Goal: Find specific page/section: Find specific page/section

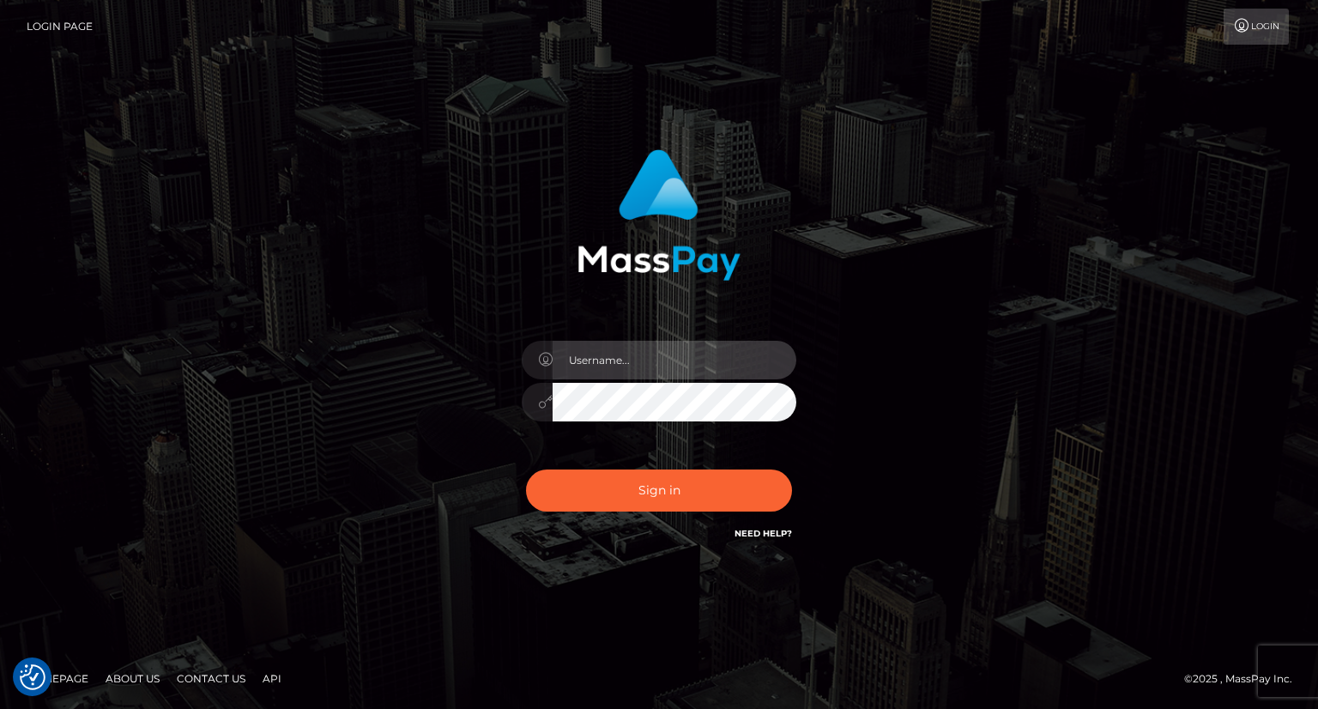
drag, startPoint x: 616, startPoint y: 361, endPoint x: 647, endPoint y: 358, distance: 31.1
click at [616, 361] on input "text" at bounding box center [675, 360] width 244 height 39
type input "Mirasol.spree"
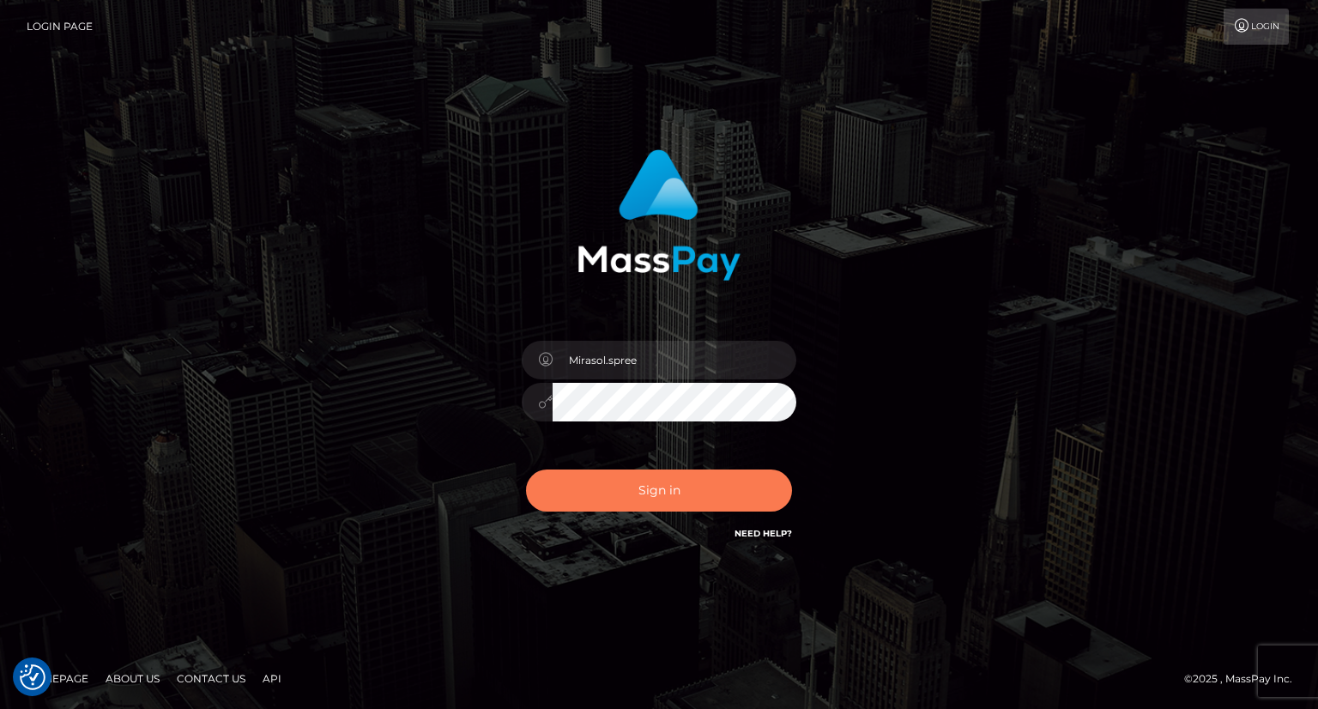
click at [622, 488] on button "Sign in" at bounding box center [659, 490] width 266 height 42
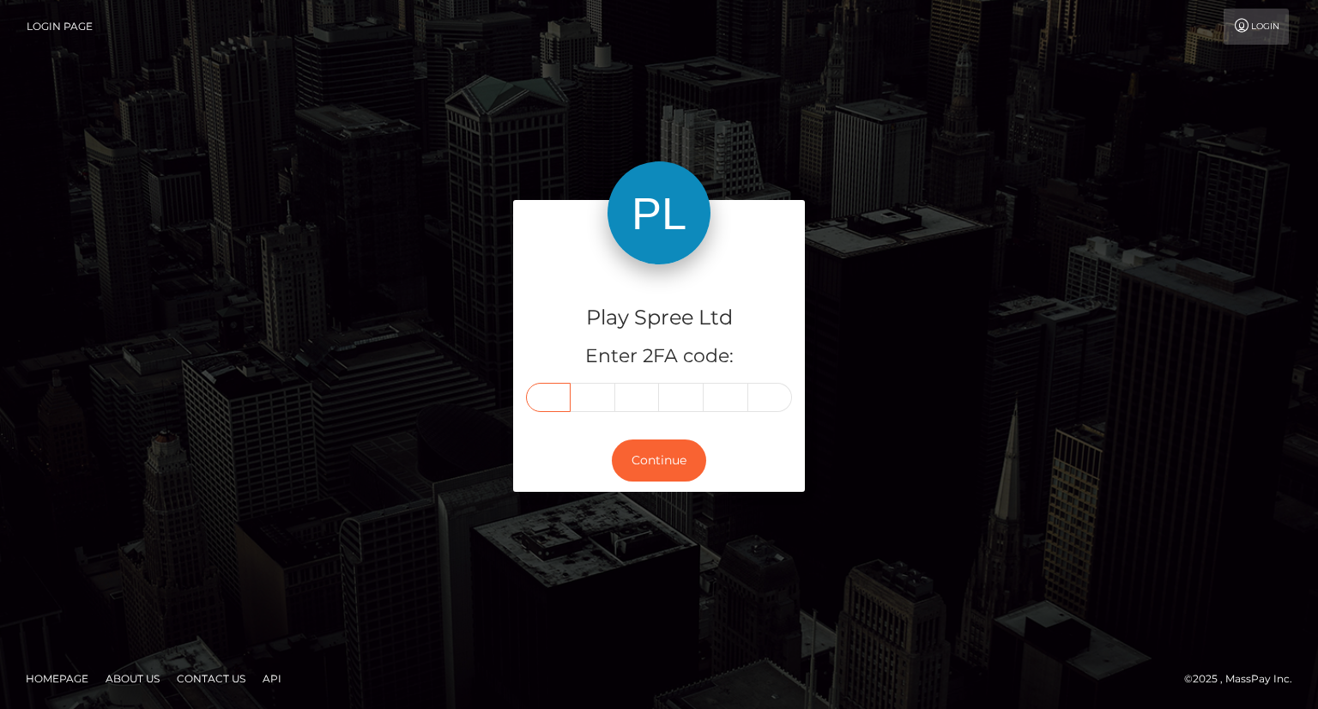
click at [560, 407] on input "text" at bounding box center [548, 397] width 45 height 29
type input "2"
type input "8"
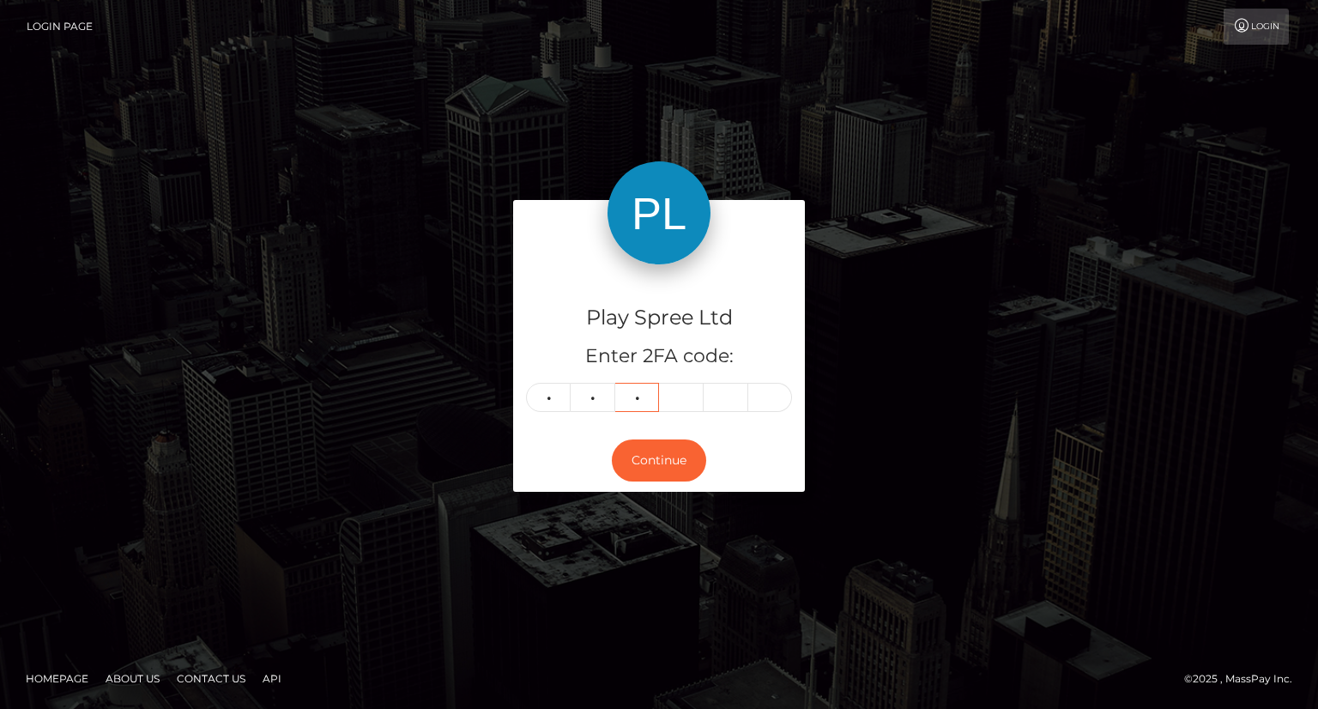
type input "4"
type input "6"
type input "5"
type input "6"
click at [554, 408] on input "2" at bounding box center [548, 397] width 45 height 29
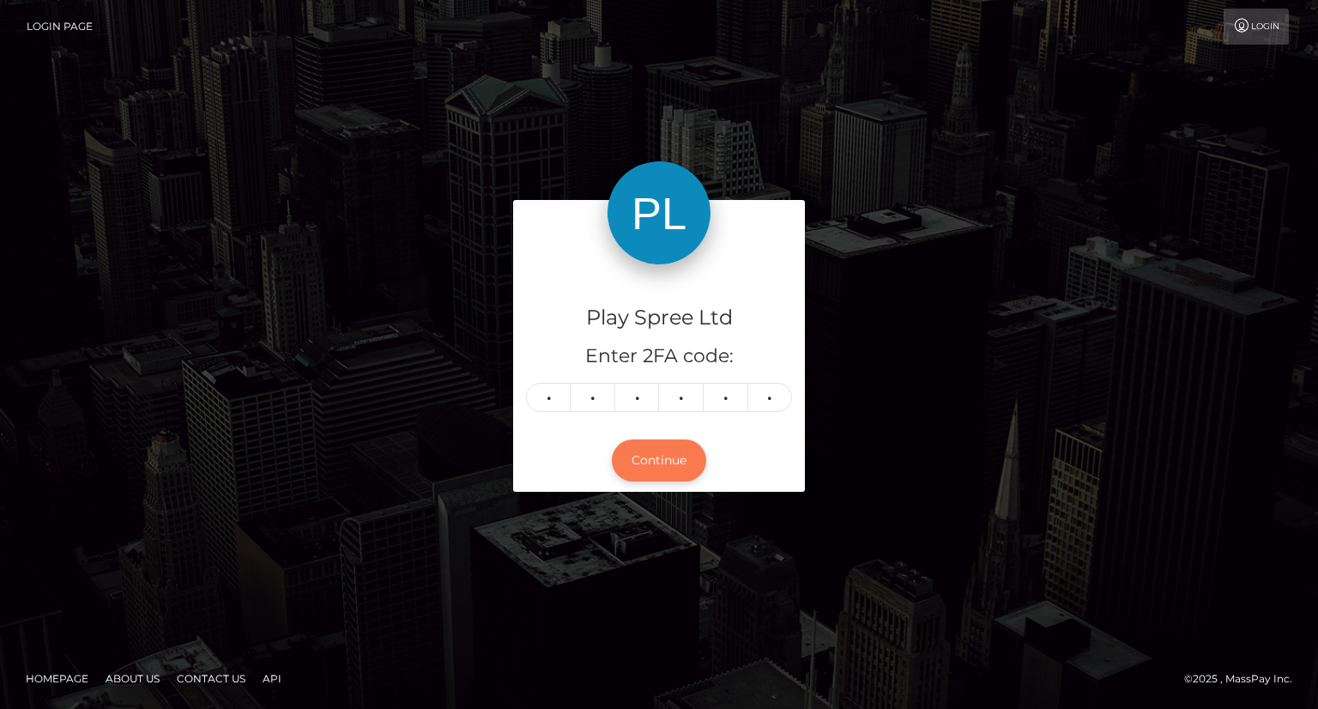
click at [671, 439] on button "Continue" at bounding box center [659, 460] width 94 height 42
click at [661, 455] on button "Continue" at bounding box center [659, 460] width 94 height 42
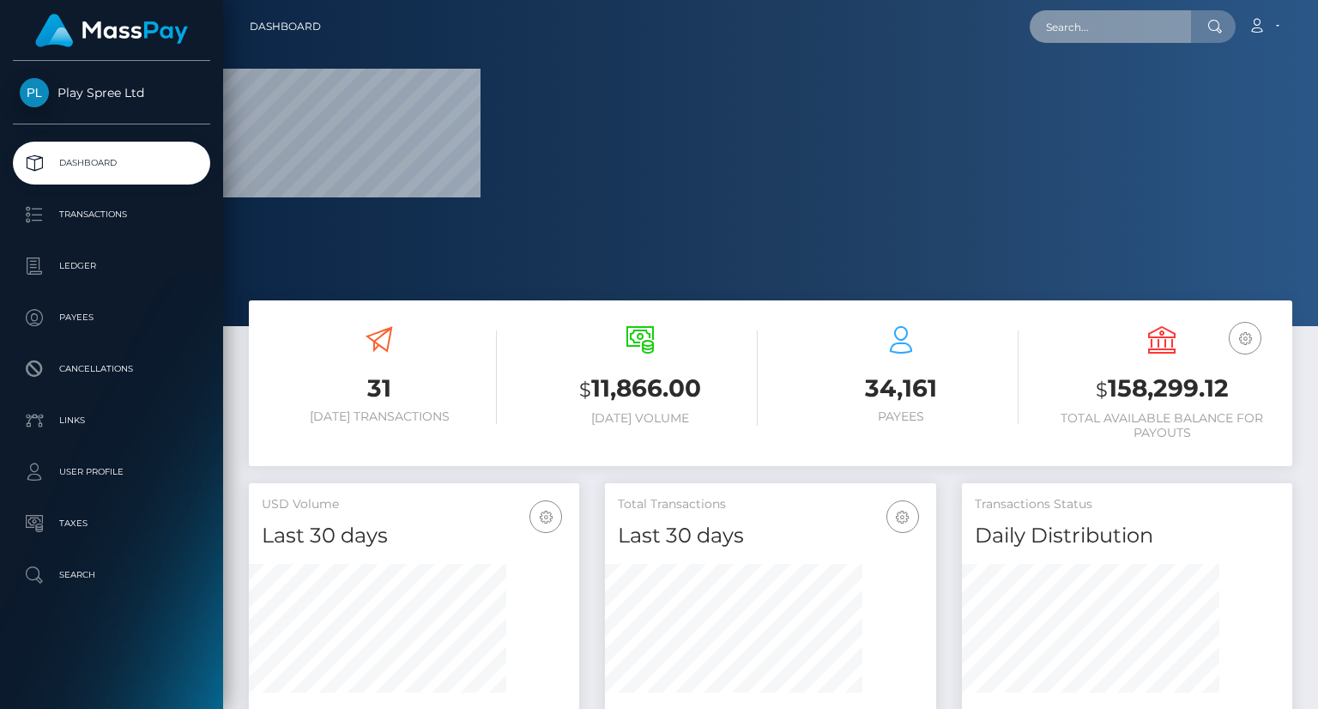
click at [1076, 18] on input "text" at bounding box center [1110, 26] width 161 height 33
paste input "355765"
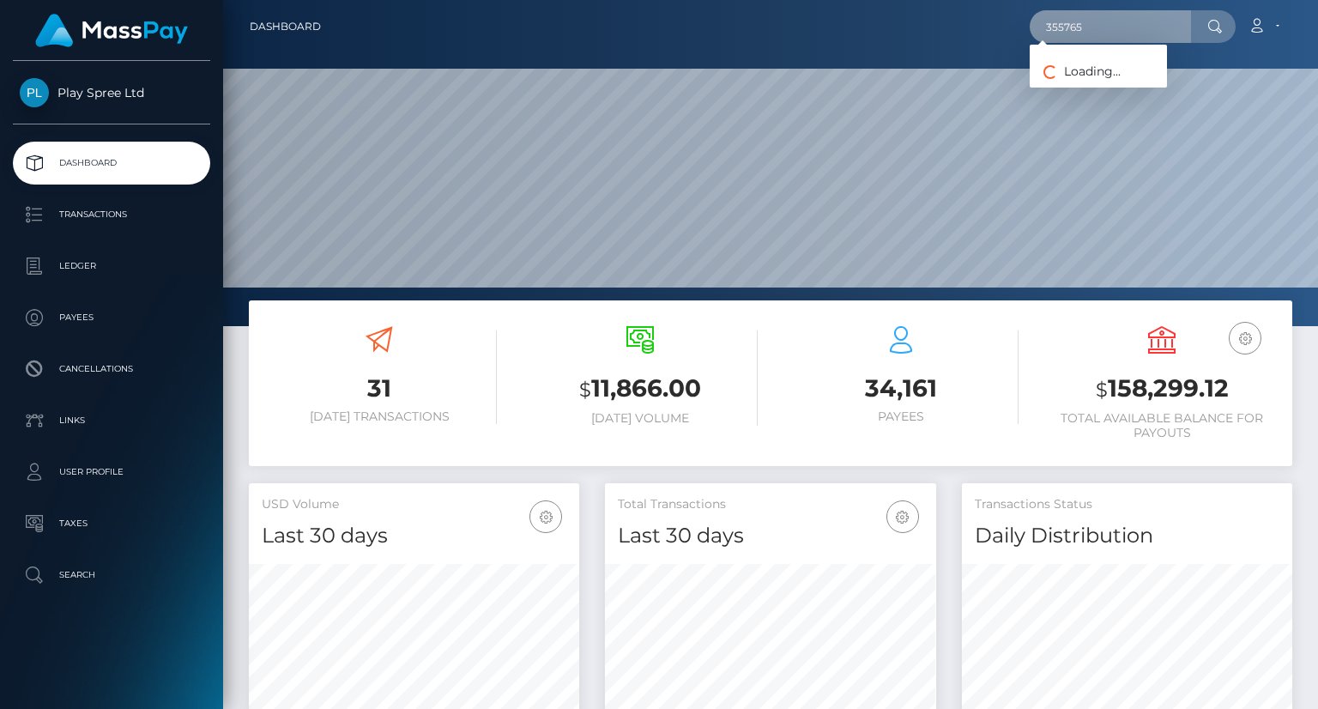
scroll to position [304, 330]
drag, startPoint x: 1079, startPoint y: 28, endPoint x: 1107, endPoint y: 25, distance: 28.5
click at [1079, 28] on input "355765" at bounding box center [1110, 26] width 161 height 33
drag, startPoint x: 1107, startPoint y: 25, endPoint x: 1003, endPoint y: 26, distance: 104.7
click at [1003, 26] on div "355765 Loading... Loading... Account Edit Profile Logout" at bounding box center [813, 27] width 957 height 36
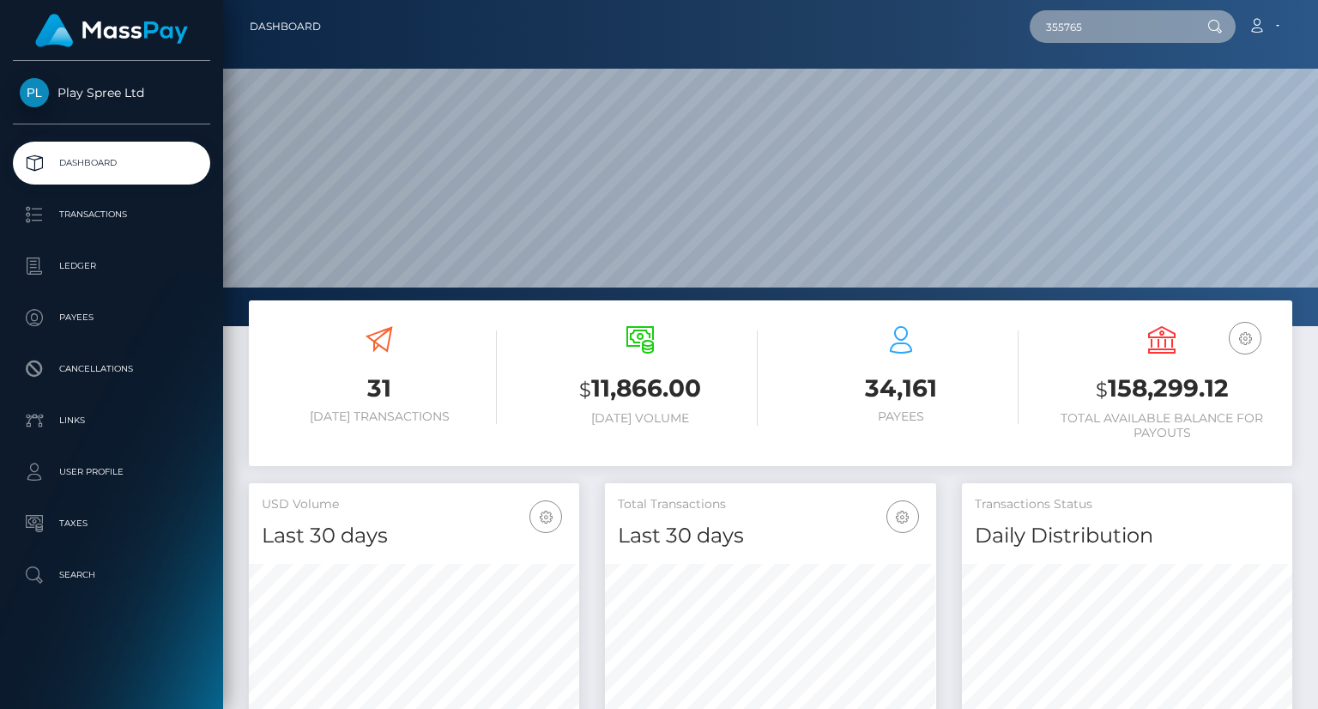
paste input "153975"
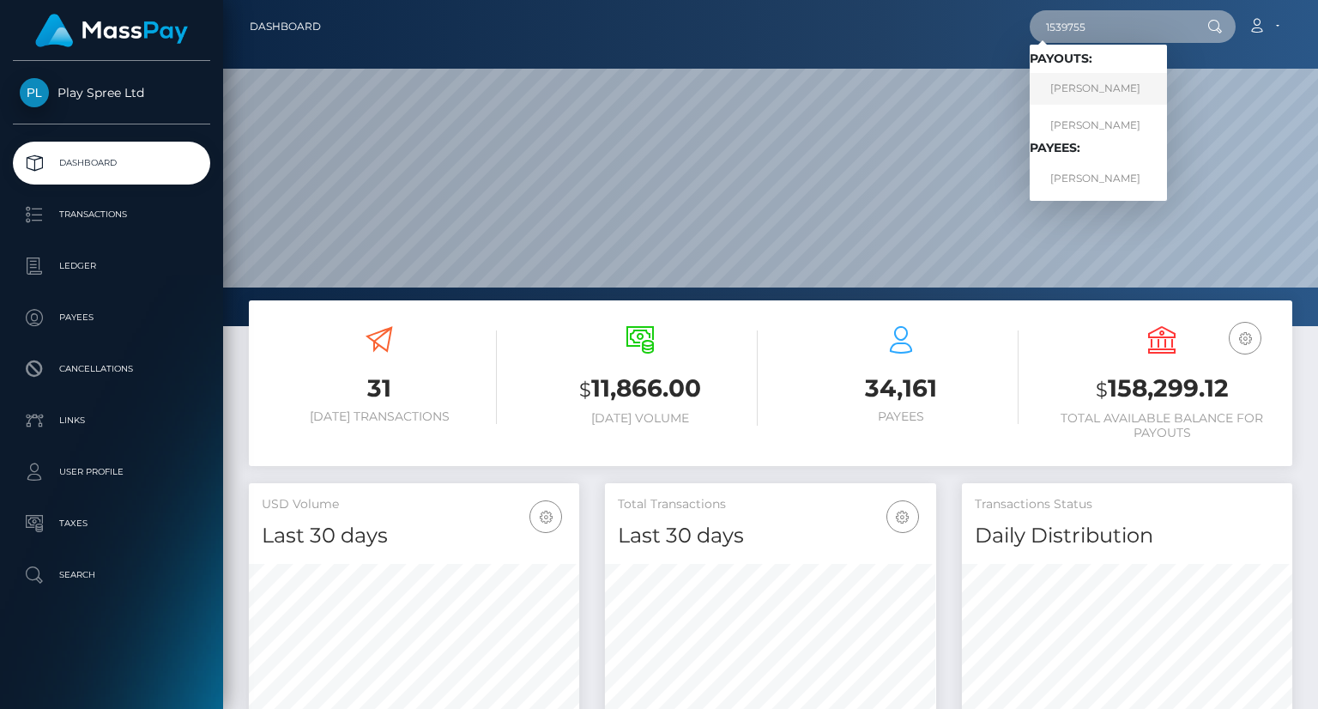
type input "1539755"
click at [1121, 92] on link "LYNNE RENE NEFF" at bounding box center [1098, 89] width 137 height 32
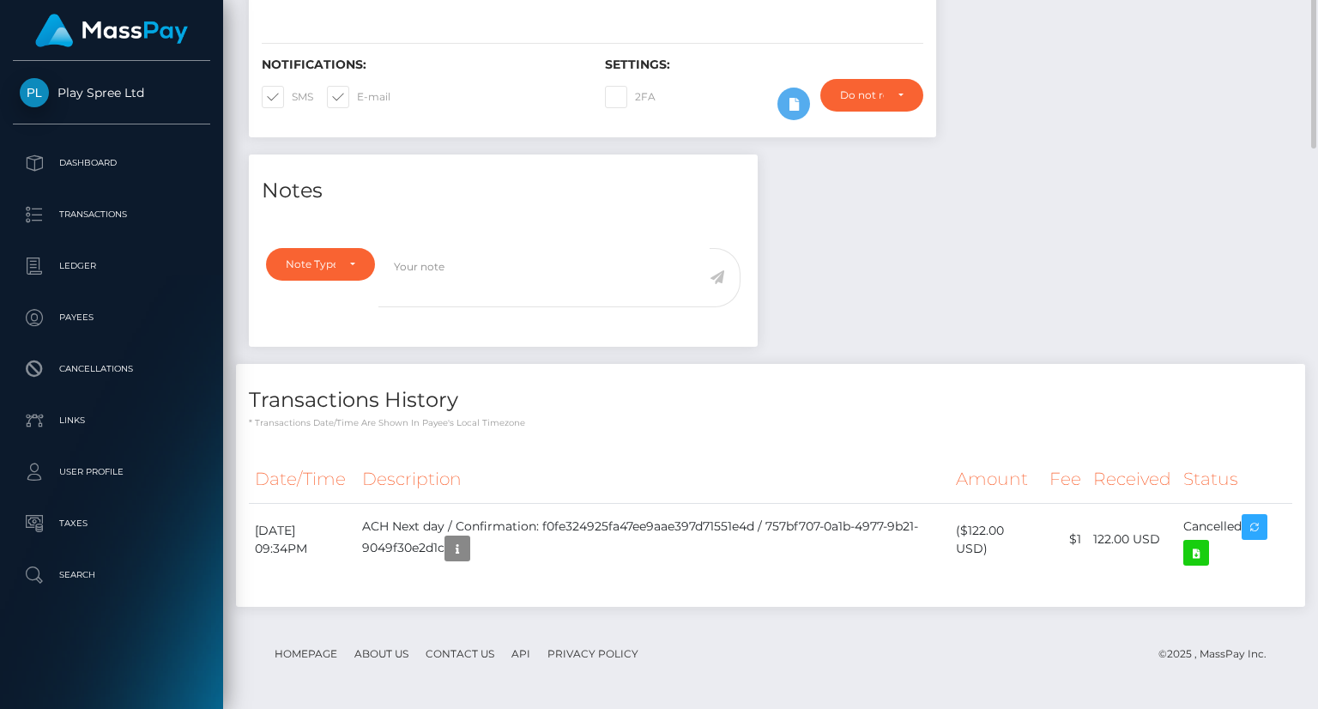
scroll to position [65, 0]
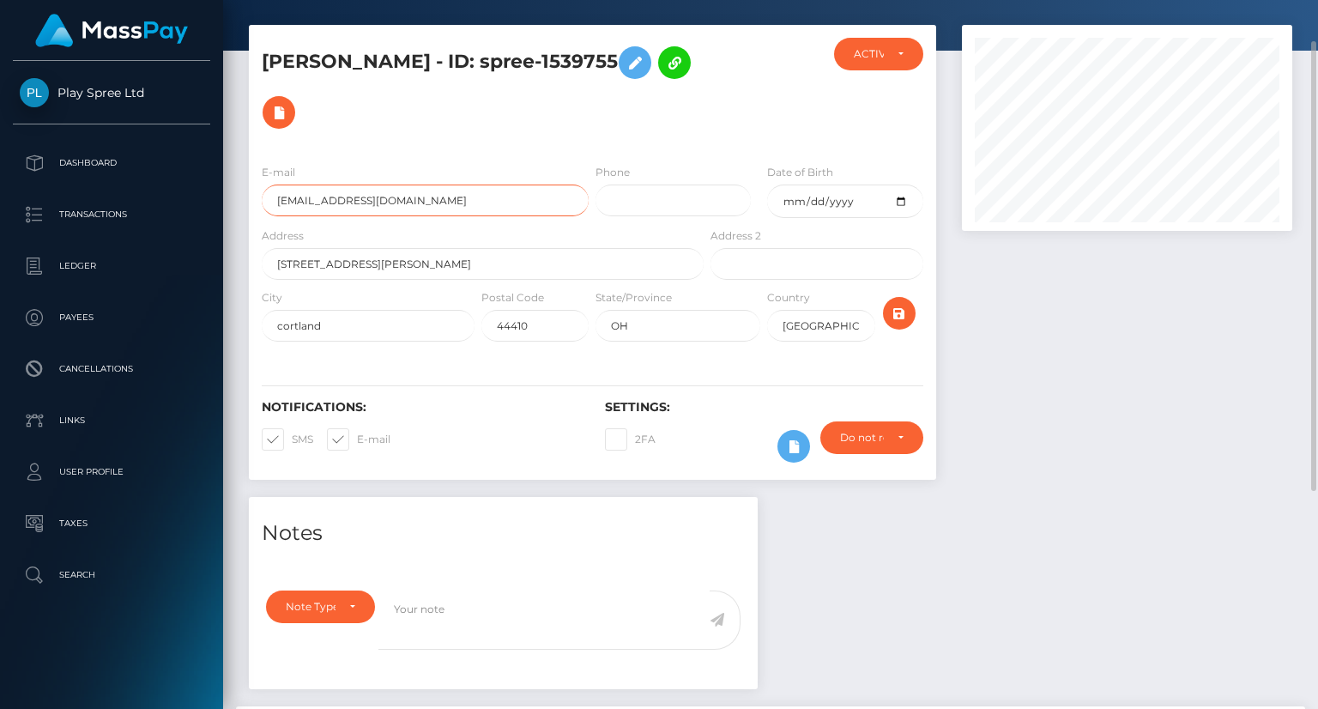
drag, startPoint x: 381, startPoint y: 198, endPoint x: 393, endPoint y: 196, distance: 12.3
click at [244, 202] on div "LYNNE RENE NEFF - ID: spree-1539755 ACTIVE DEACTIVE OH" at bounding box center [592, 261] width 713 height 472
